Goal: Information Seeking & Learning: Find specific fact

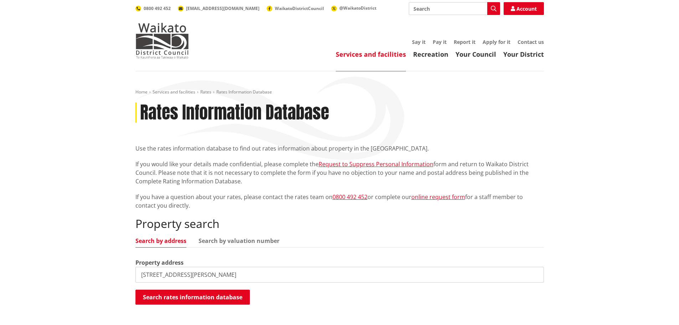
type input "[STREET_ADDRESS][PERSON_NAME]"
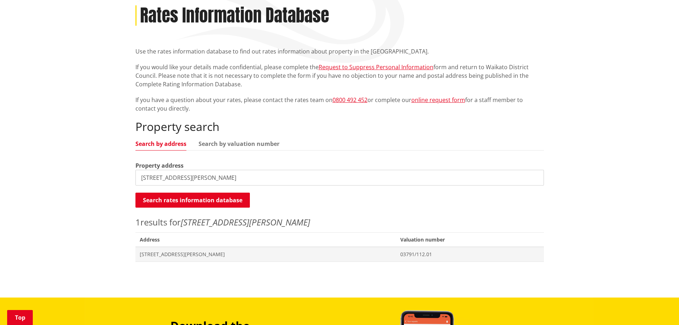
scroll to position [107, 0]
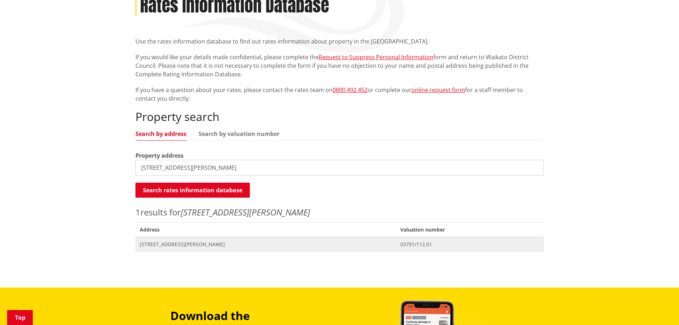
click at [171, 243] on span "[STREET_ADDRESS][PERSON_NAME]" at bounding box center [266, 244] width 252 height 7
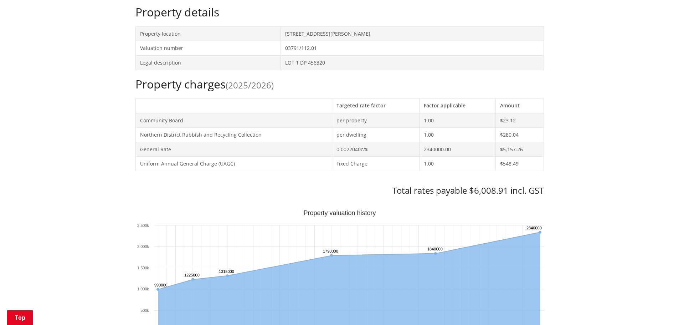
scroll to position [285, 0]
